Goal: Entertainment & Leisure: Consume media (video, audio)

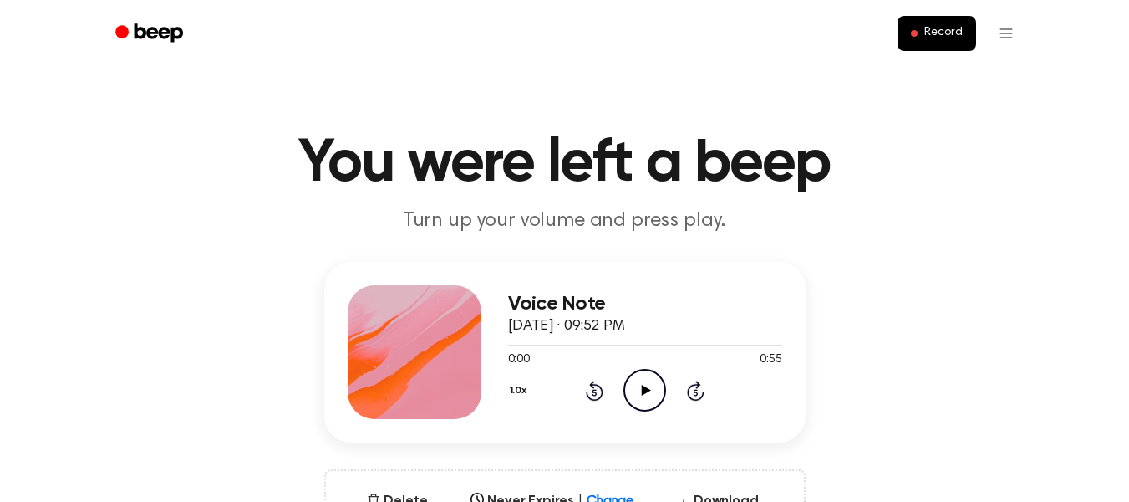
click at [631, 382] on icon "Play Audio" at bounding box center [645, 390] width 43 height 43
click at [647, 393] on icon "Play Audio" at bounding box center [645, 390] width 43 height 43
click at [645, 385] on icon "Play Audio" at bounding box center [645, 390] width 43 height 43
click at [645, 398] on icon "Play Audio" at bounding box center [645, 390] width 43 height 43
click at [636, 380] on icon "Play Audio" at bounding box center [645, 390] width 43 height 43
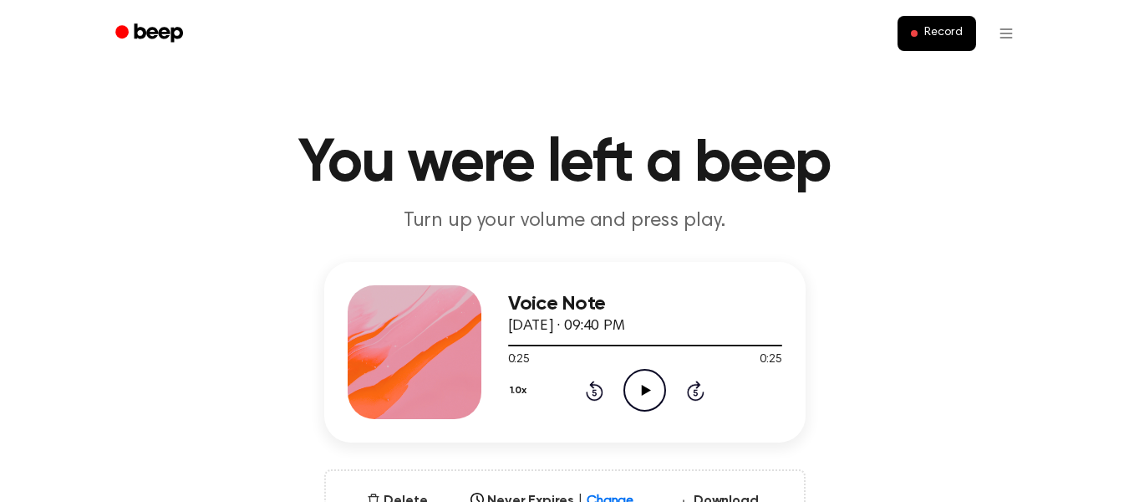
click at [645, 394] on icon "Play Audio" at bounding box center [645, 390] width 43 height 43
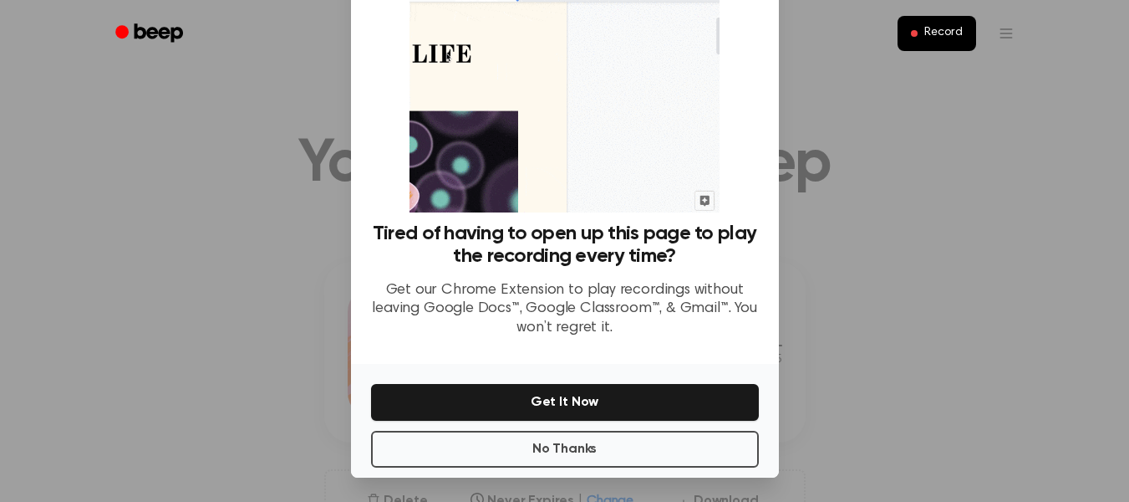
scroll to position [107, 0]
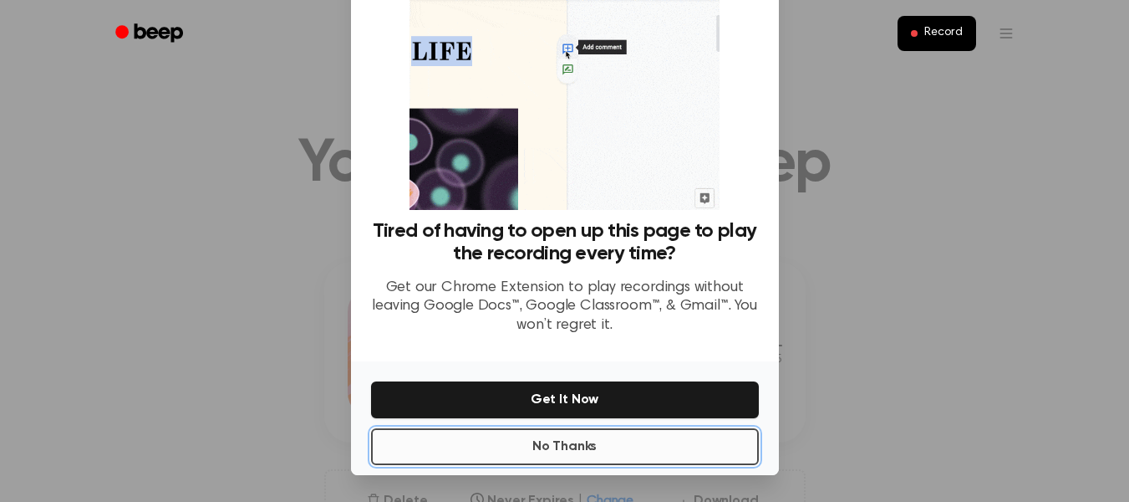
click at [548, 443] on button "No Thanks" at bounding box center [565, 446] width 388 height 37
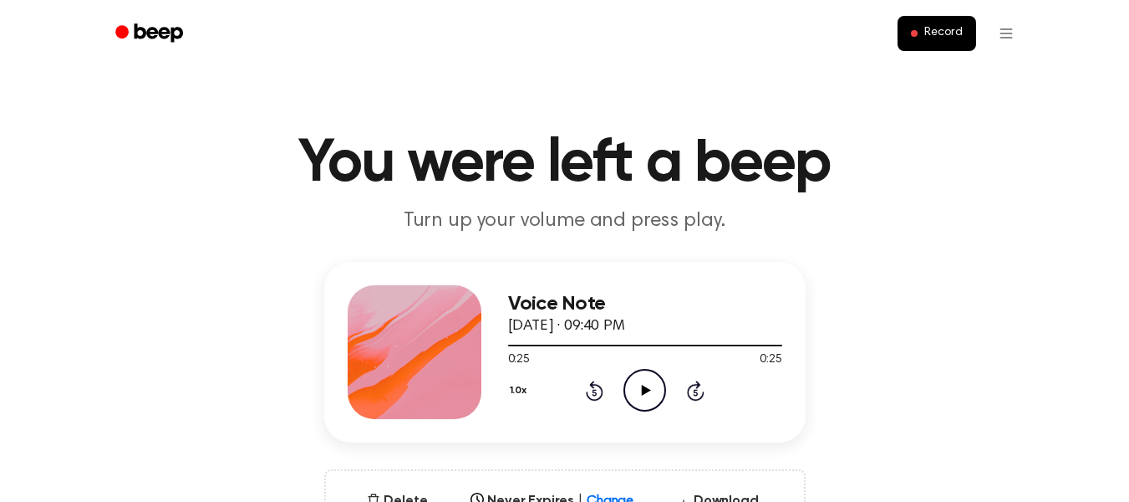
click at [641, 383] on icon "Play Audio" at bounding box center [645, 390] width 43 height 43
click at [639, 405] on icon "Play Audio" at bounding box center [645, 390] width 43 height 43
click at [662, 388] on icon "Play Audio" at bounding box center [645, 390] width 43 height 43
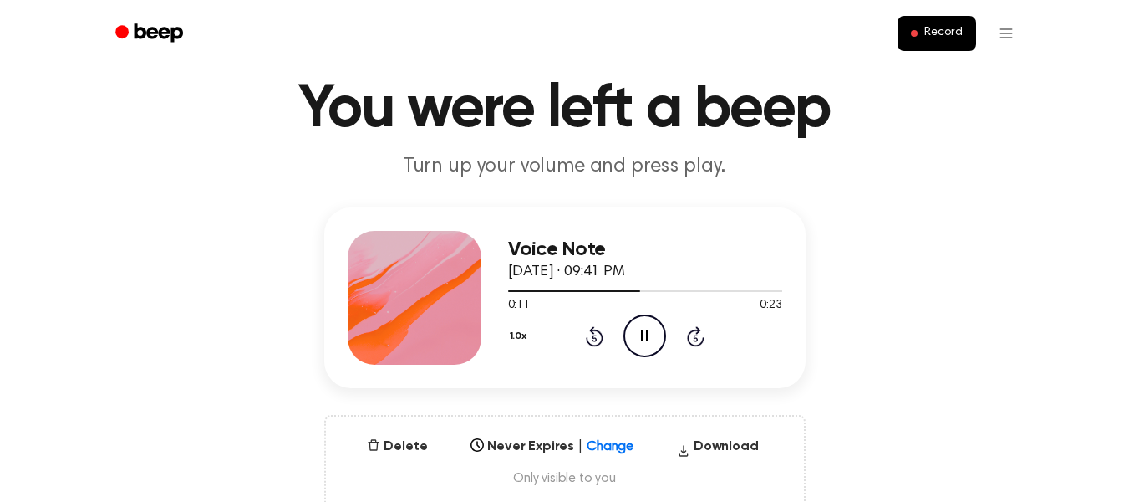
scroll to position [84, 0]
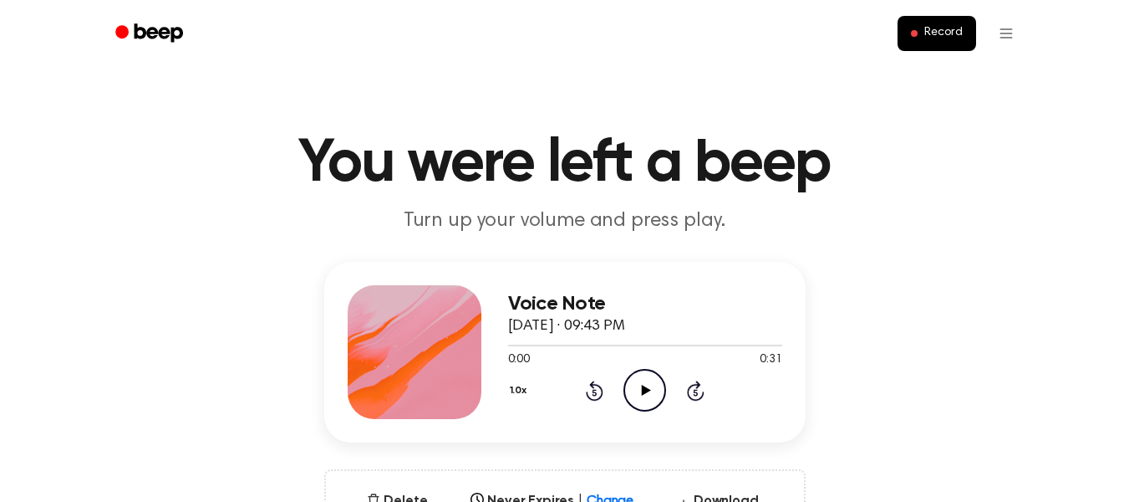
click at [649, 389] on icon at bounding box center [646, 390] width 9 height 11
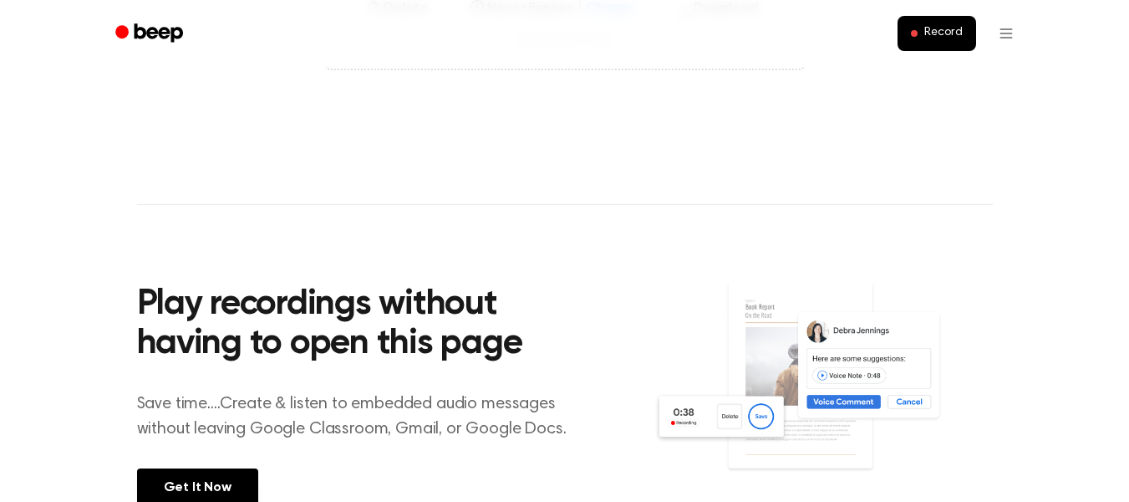
scroll to position [502, 0]
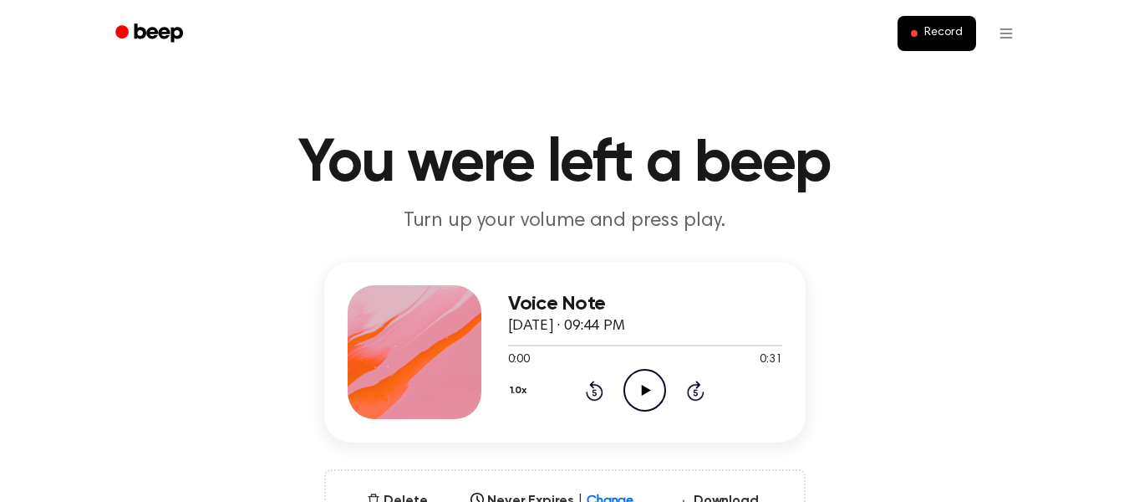
click at [645, 384] on icon "Play Audio" at bounding box center [645, 390] width 43 height 43
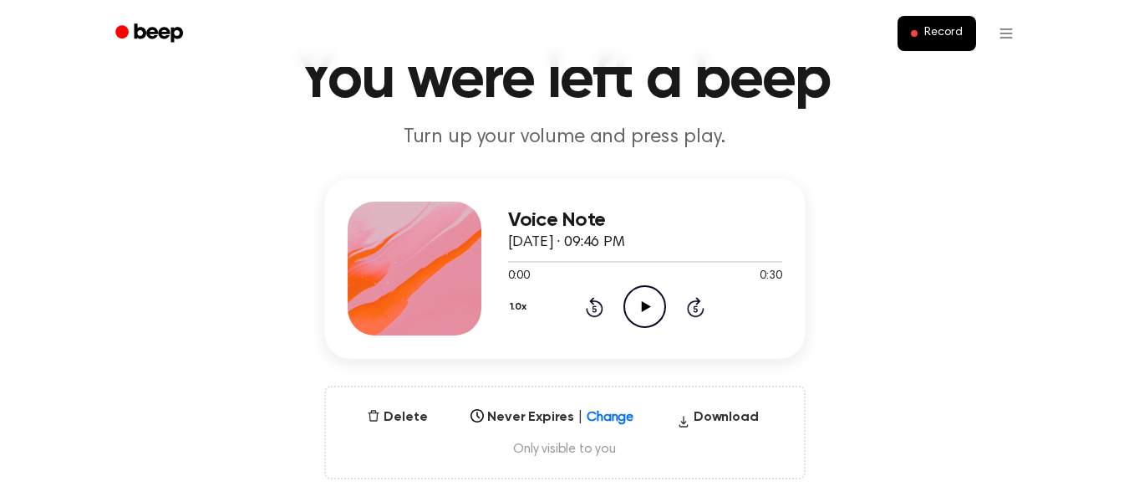
click at [639, 300] on icon "Play Audio" at bounding box center [645, 306] width 43 height 43
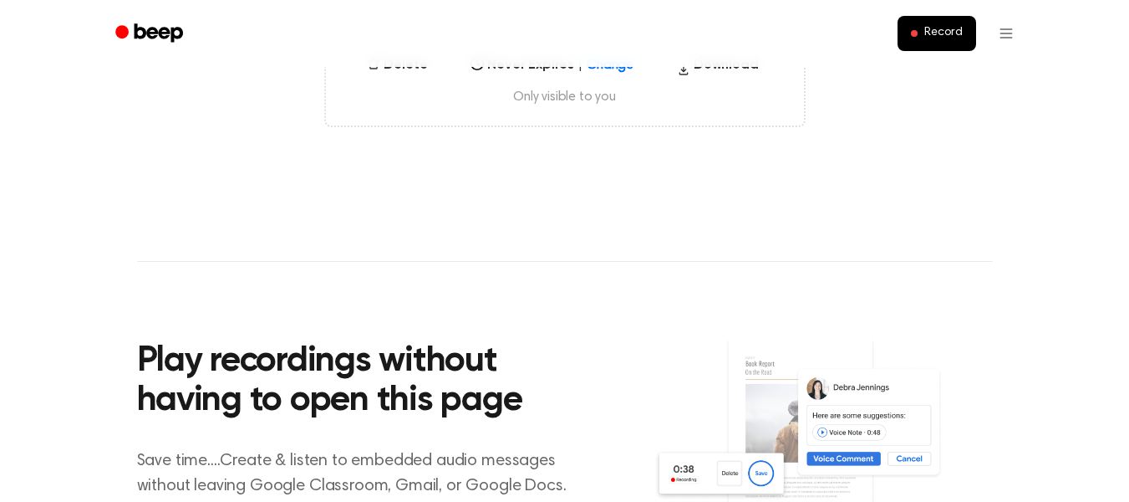
scroll to position [251, 0]
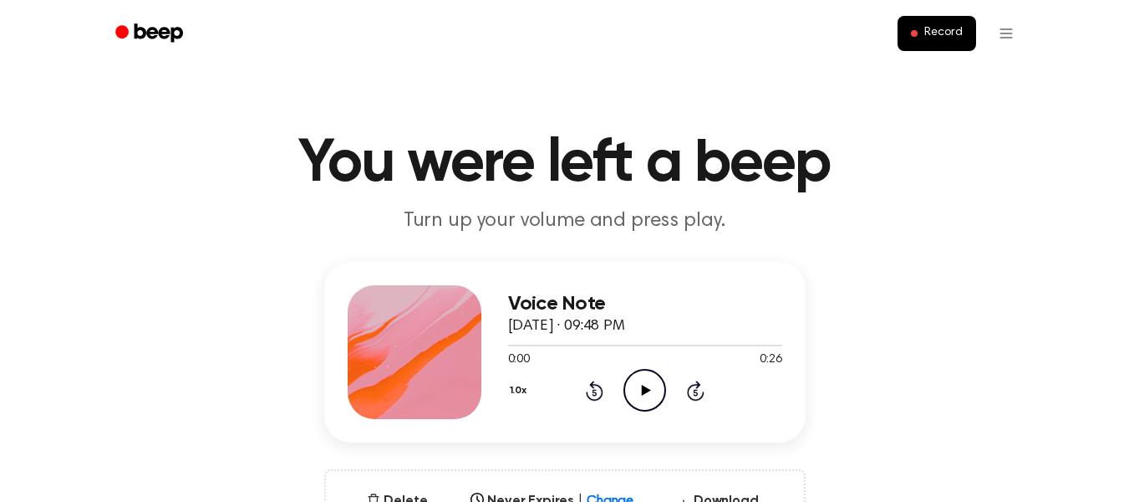
click at [639, 385] on icon "Play Audio" at bounding box center [645, 390] width 43 height 43
click at [647, 390] on icon at bounding box center [646, 390] width 9 height 11
click at [640, 391] on icon "Play Audio" at bounding box center [645, 390] width 43 height 43
click at [636, 392] on icon "Play Audio" at bounding box center [645, 390] width 43 height 43
click at [655, 394] on icon "Play Audio" at bounding box center [645, 390] width 43 height 43
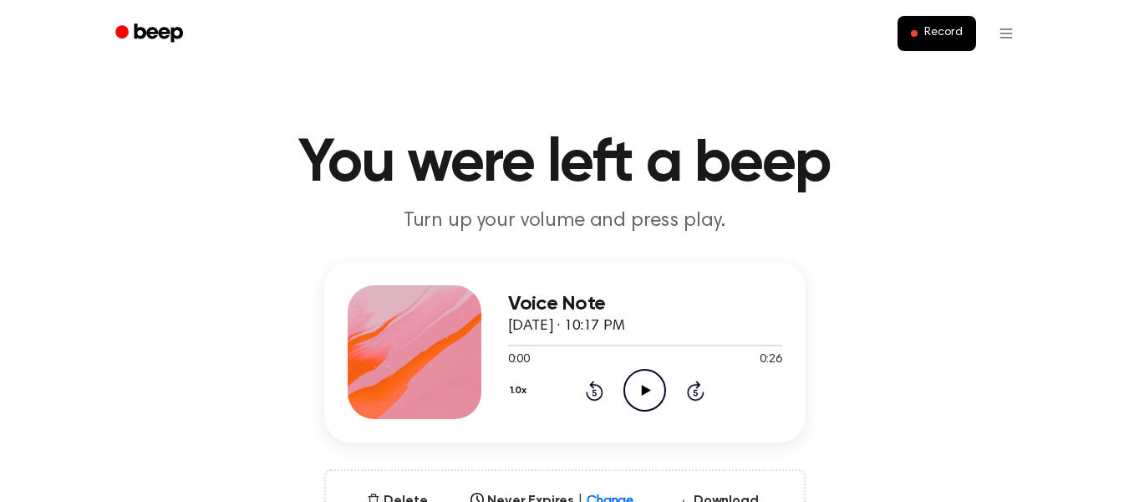
click at [640, 391] on icon "Play Audio" at bounding box center [645, 390] width 43 height 43
click at [635, 403] on icon "Play Audio" at bounding box center [645, 390] width 43 height 43
click at [640, 383] on icon "Play Audio" at bounding box center [645, 390] width 43 height 43
click at [634, 380] on icon "Play Audio" at bounding box center [645, 390] width 43 height 43
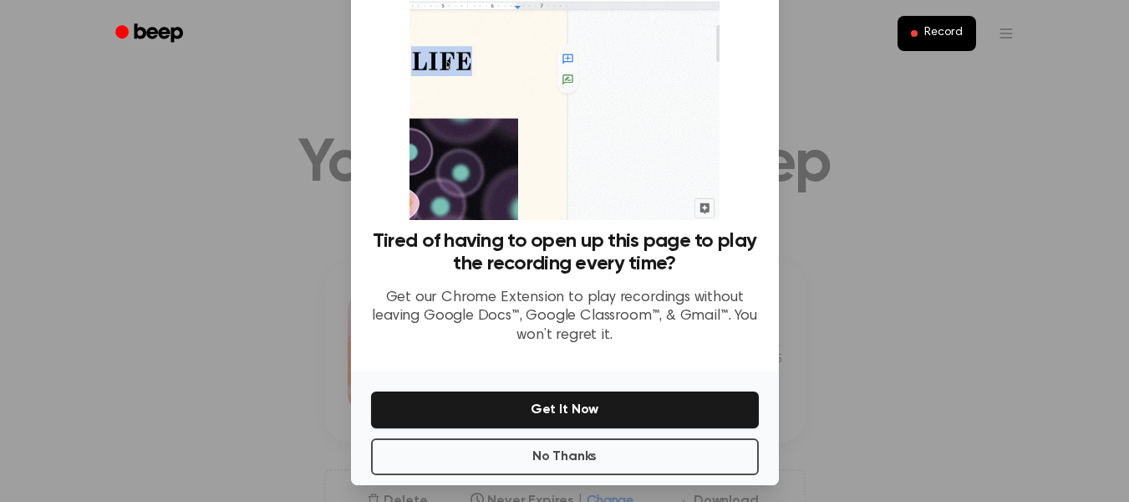
scroll to position [107, 0]
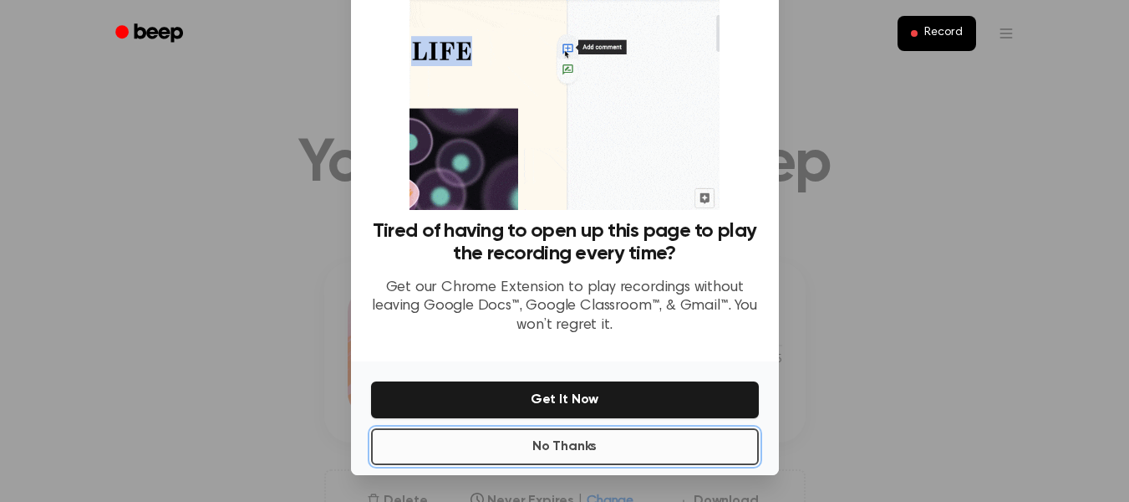
click at [560, 459] on button "No Thanks" at bounding box center [565, 446] width 388 height 37
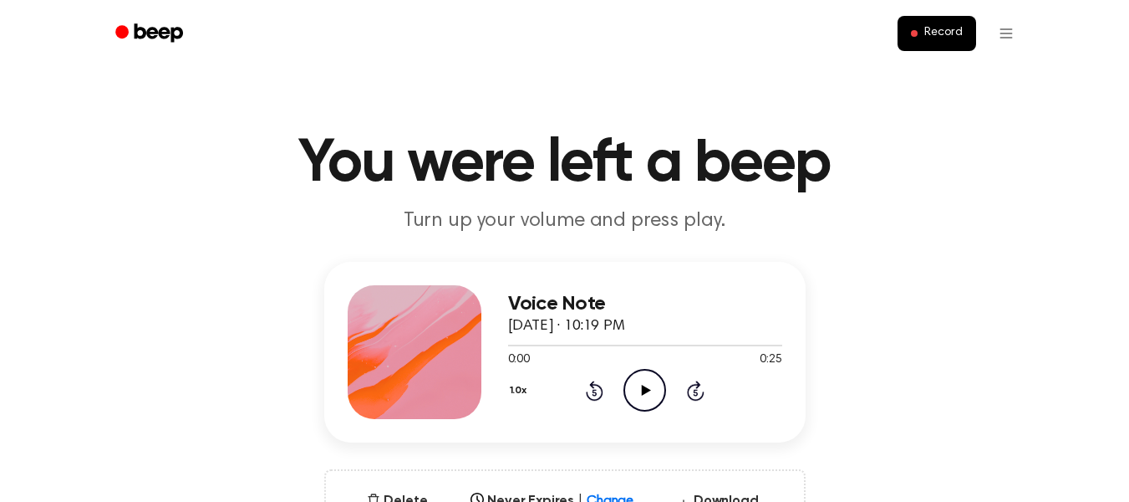
click at [636, 385] on icon "Play Audio" at bounding box center [645, 390] width 43 height 43
click at [639, 380] on icon "Play Audio" at bounding box center [645, 390] width 43 height 43
click at [654, 388] on icon "Play Audio" at bounding box center [645, 390] width 43 height 43
click at [638, 383] on icon "Play Audio" at bounding box center [645, 390] width 43 height 43
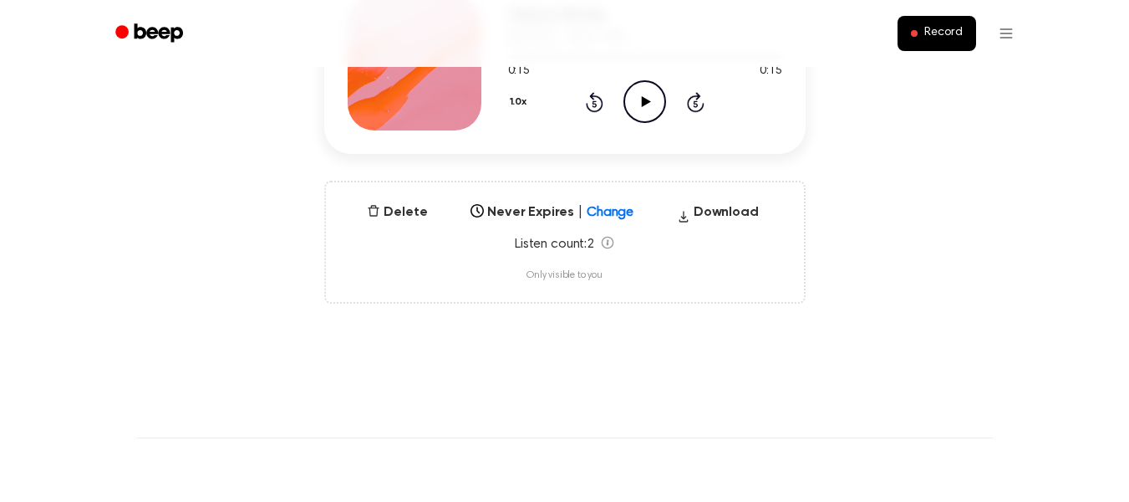
scroll to position [334, 0]
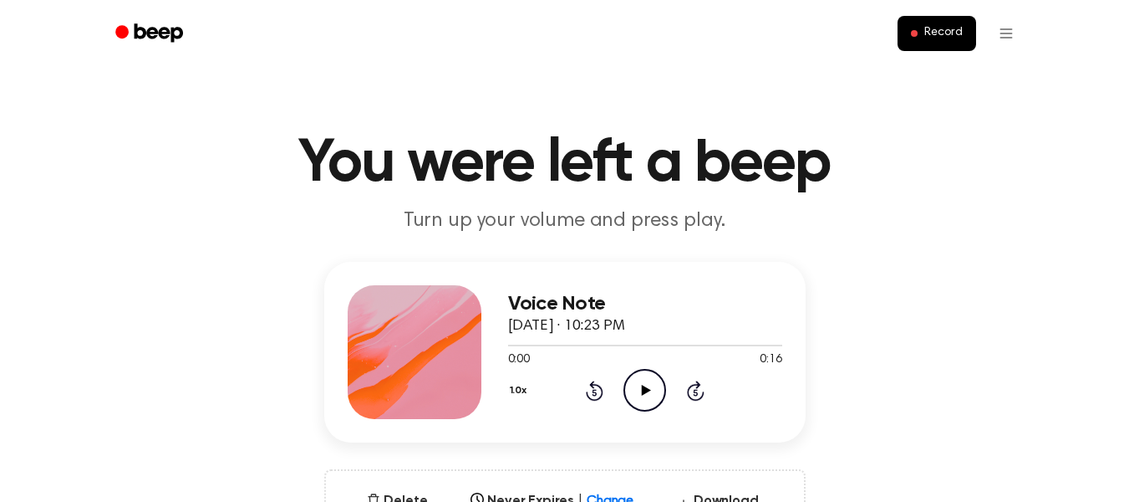
click at [646, 382] on icon "Play Audio" at bounding box center [645, 390] width 43 height 43
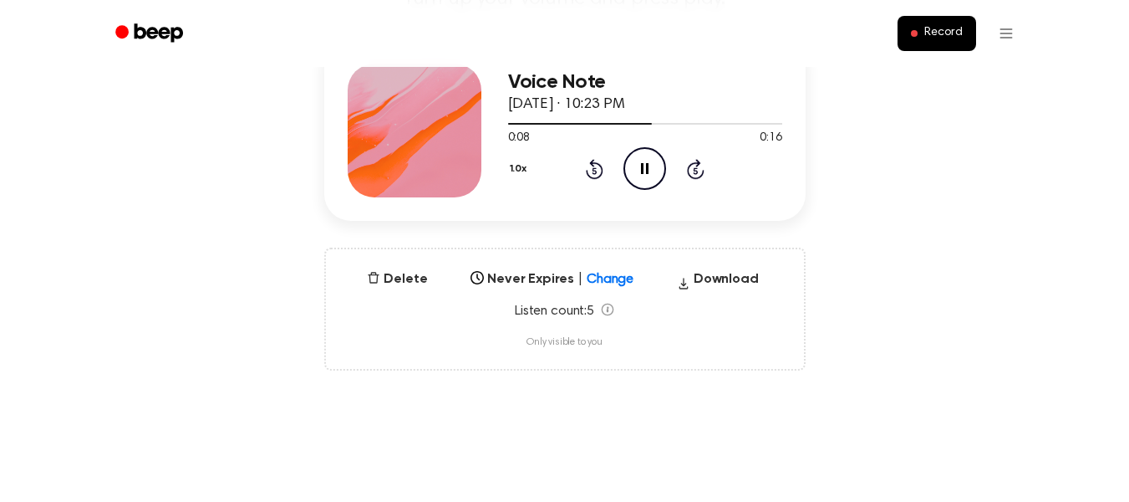
scroll to position [251, 0]
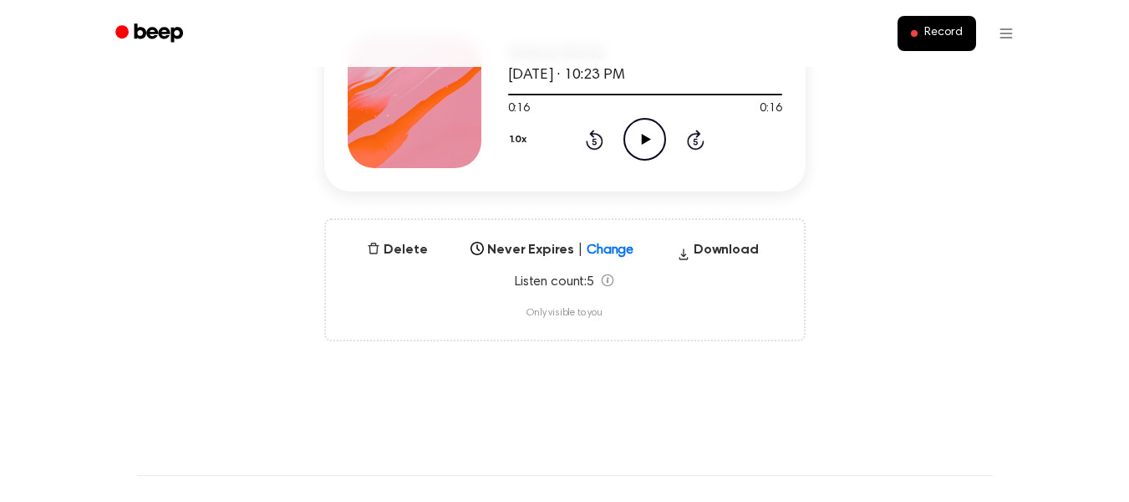
click at [654, 143] on icon "Play Audio" at bounding box center [645, 139] width 43 height 43
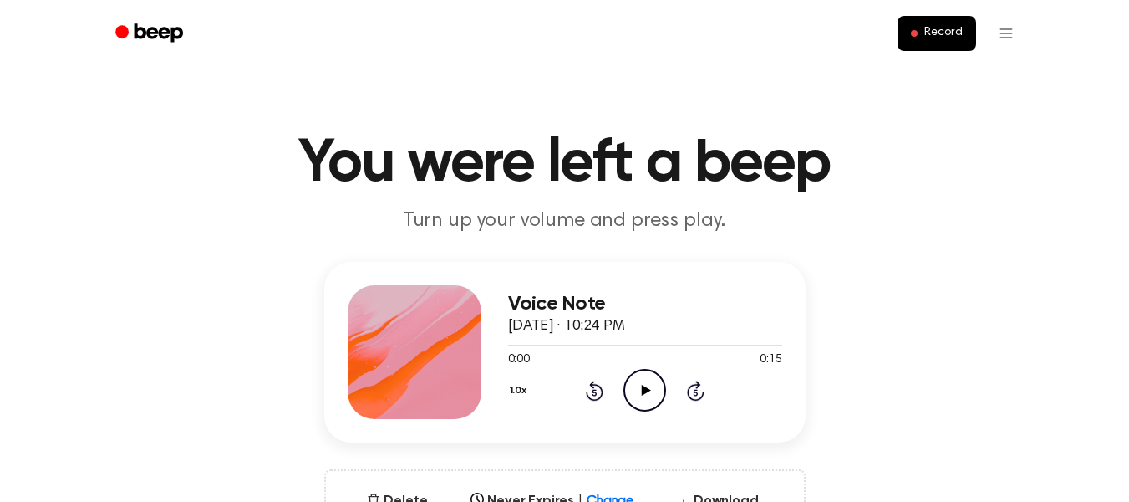
click at [634, 390] on icon "Play Audio" at bounding box center [645, 390] width 43 height 43
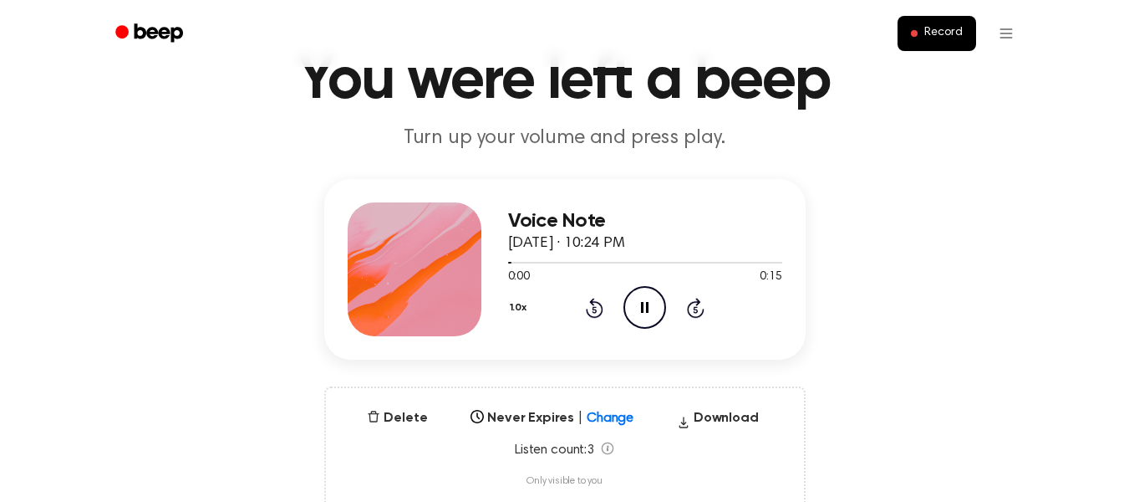
scroll to position [84, 0]
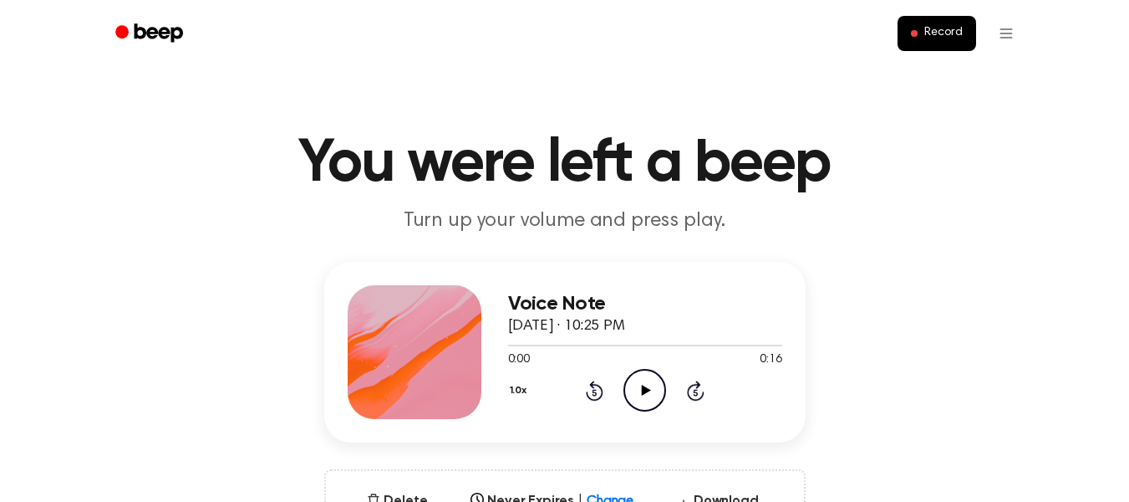
click at [639, 397] on icon "Play Audio" at bounding box center [645, 390] width 43 height 43
click at [644, 391] on icon at bounding box center [646, 390] width 9 height 11
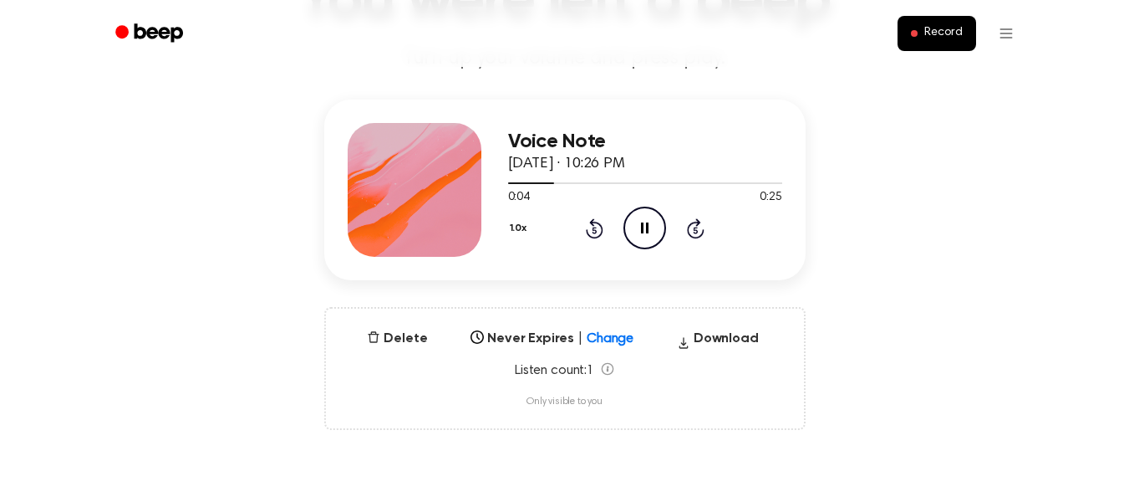
scroll to position [167, 0]
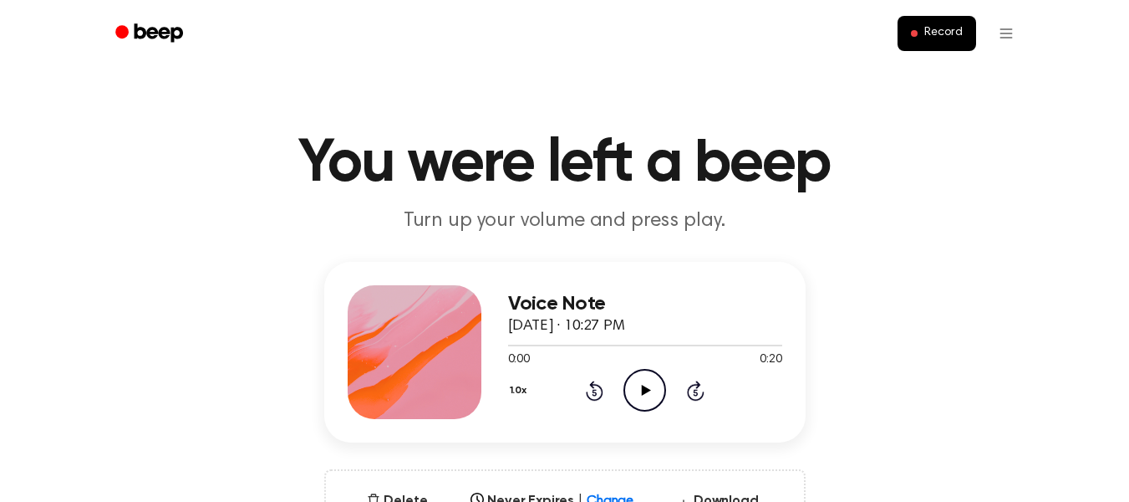
click at [629, 401] on icon "Play Audio" at bounding box center [645, 390] width 43 height 43
click at [631, 391] on icon "Play Audio" at bounding box center [645, 390] width 43 height 43
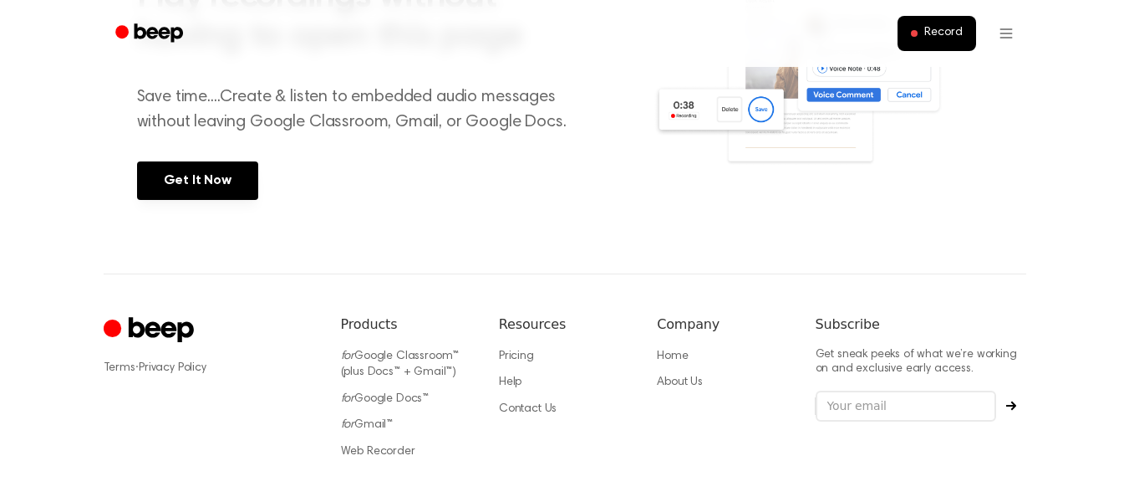
scroll to position [829, 0]
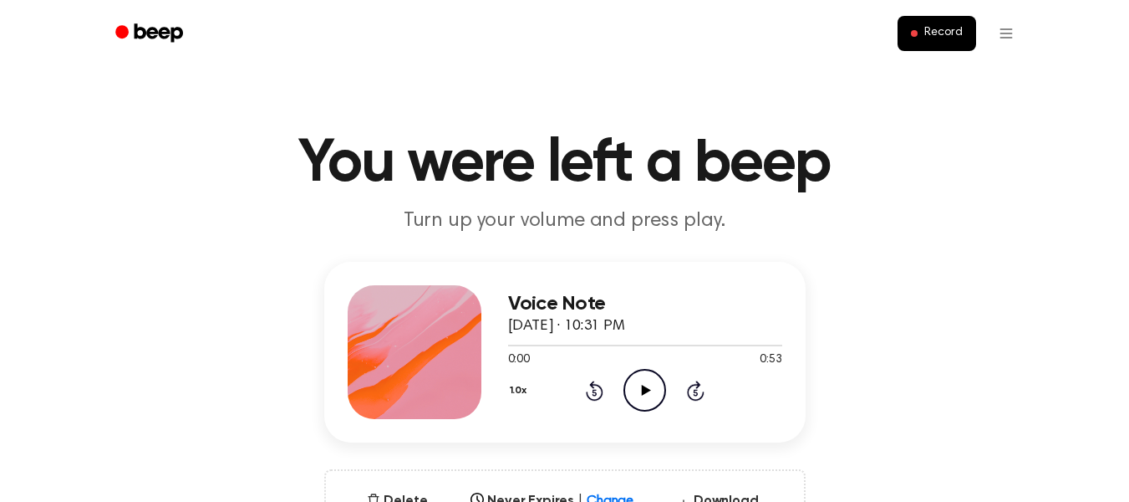
click at [637, 387] on icon "Play Audio" at bounding box center [645, 390] width 43 height 43
click at [629, 383] on icon "Play Audio" at bounding box center [645, 390] width 43 height 43
click at [631, 382] on icon "Play Audio" at bounding box center [645, 390] width 43 height 43
click at [643, 382] on icon "Play Audio" at bounding box center [645, 390] width 43 height 43
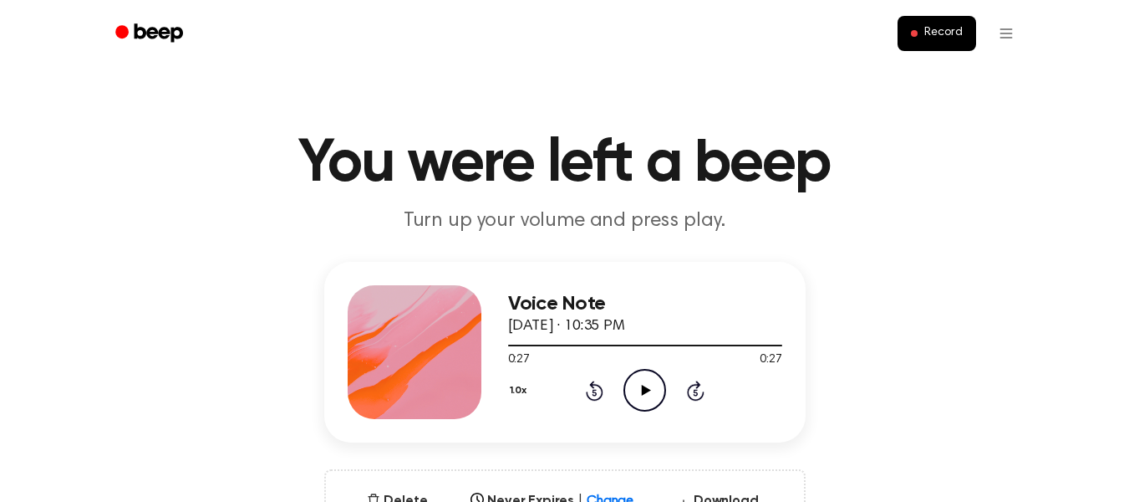
drag, startPoint x: 893, startPoint y: 167, endPoint x: 899, endPoint y: 146, distance: 21.9
click at [894, 166] on h1 "You were left a beep" at bounding box center [565, 164] width 856 height 60
